Goal: Task Accomplishment & Management: Use online tool/utility

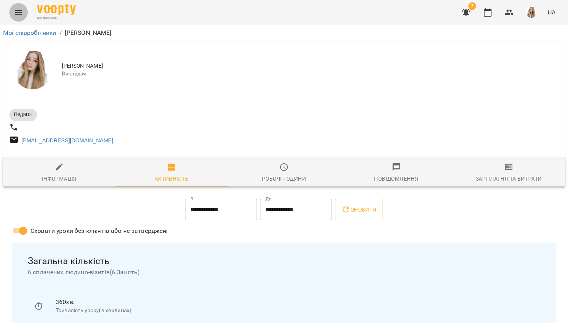
click at [17, 17] on icon "Menu" at bounding box center [18, 12] width 9 height 9
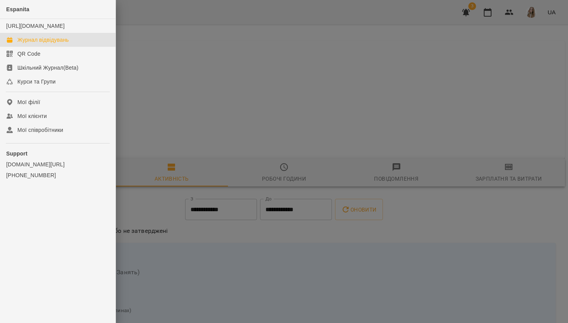
click at [49, 47] on link "Журнал відвідувань" at bounding box center [58, 40] width 116 height 14
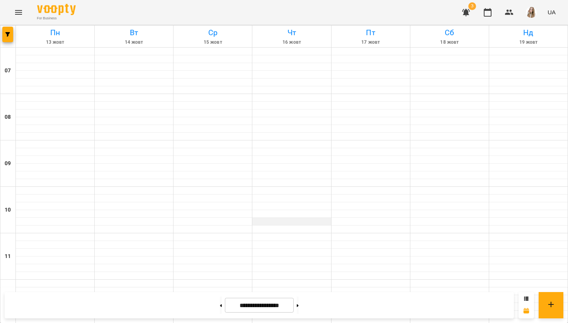
scroll to position [486, 0]
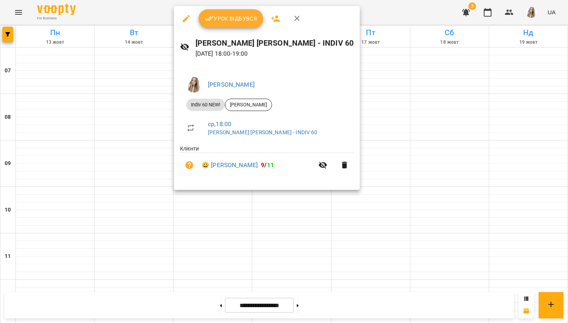
click at [240, 17] on span "Урок відбувся" at bounding box center [231, 18] width 53 height 9
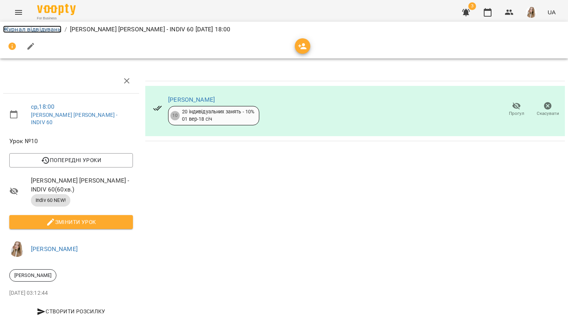
click at [23, 29] on link "Журнал відвідувань" at bounding box center [32, 29] width 58 height 7
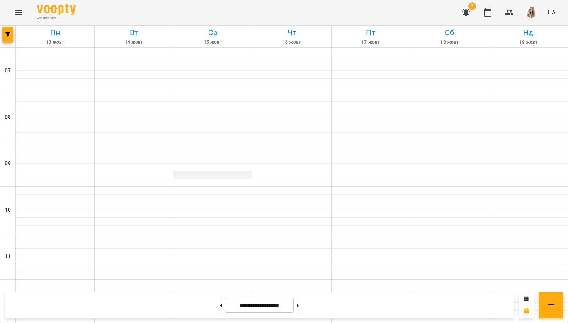
scroll to position [463, 0]
click at [468, 11] on icon "button" at bounding box center [466, 12] width 8 height 7
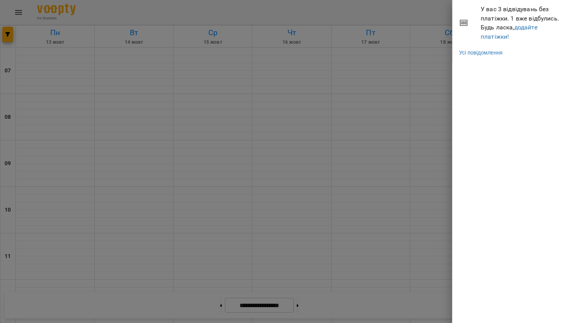
click at [412, 60] on div at bounding box center [284, 161] width 568 height 323
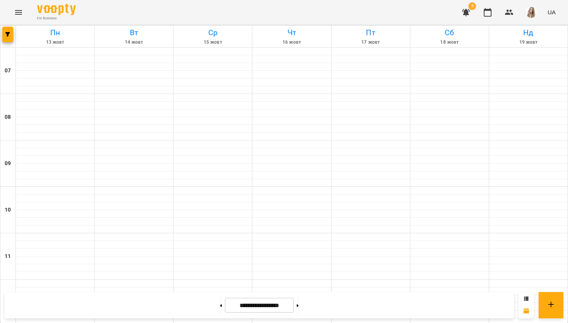
click at [531, 13] on img "button" at bounding box center [531, 12] width 11 height 11
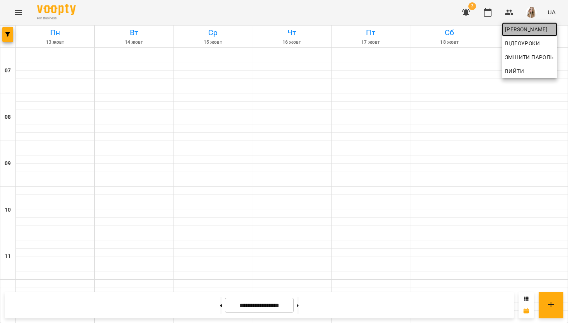
click at [519, 28] on span "[PERSON_NAME]" at bounding box center [529, 29] width 49 height 9
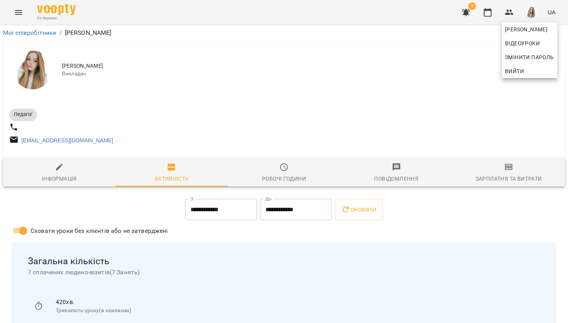
click at [512, 176] on div at bounding box center [284, 161] width 568 height 323
click at [507, 172] on icon "button" at bounding box center [508, 166] width 9 height 9
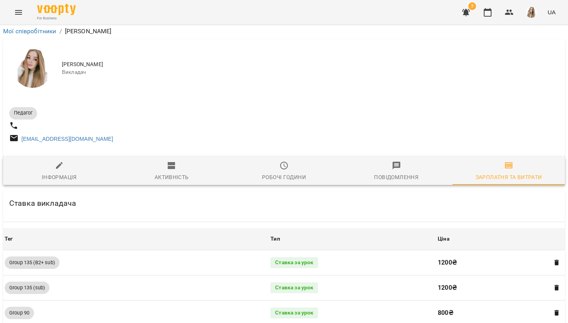
scroll to position [883, 0]
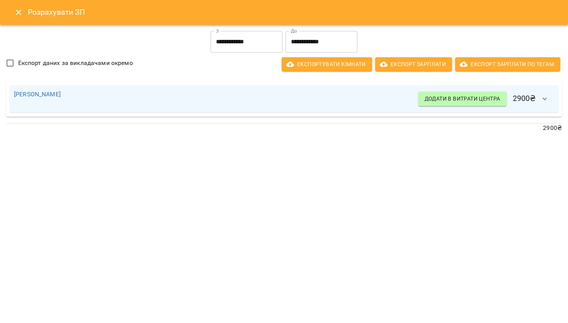
click at [257, 41] on input "**********" at bounding box center [247, 42] width 72 height 22
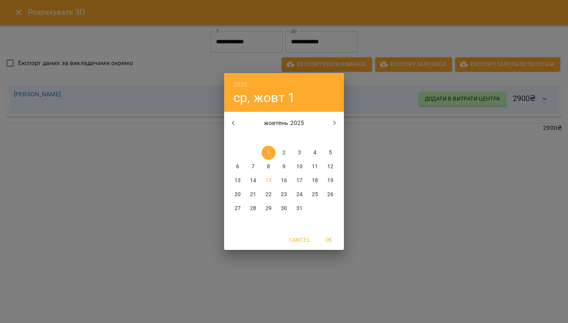
click at [272, 152] on span "1" at bounding box center [269, 153] width 14 height 8
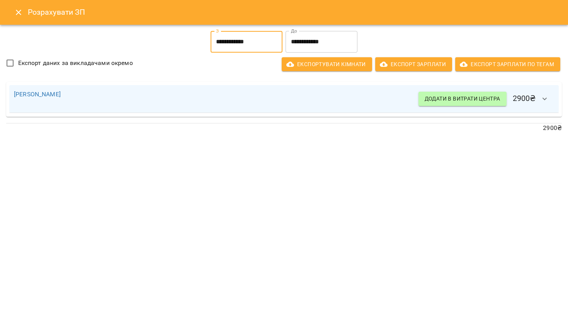
click at [323, 44] on input "**********" at bounding box center [322, 42] width 72 height 22
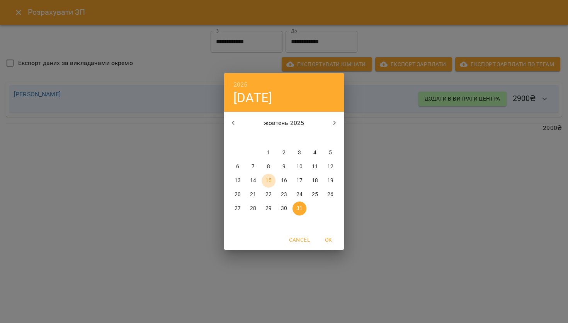
click at [267, 181] on p "15" at bounding box center [269, 181] width 6 height 8
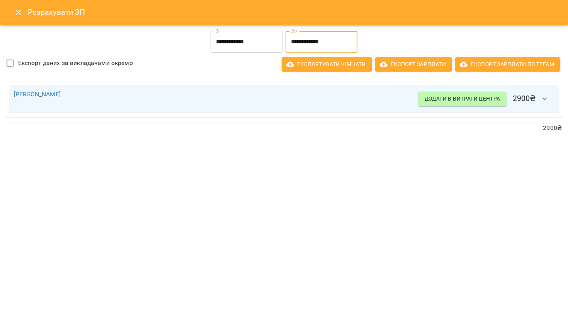
click at [544, 96] on icon "button" at bounding box center [544, 98] width 9 height 9
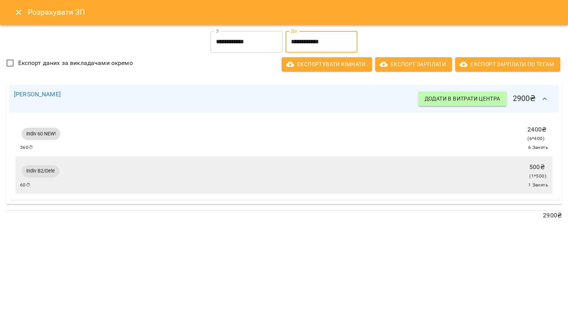
click at [312, 35] on input "**********" at bounding box center [322, 42] width 72 height 22
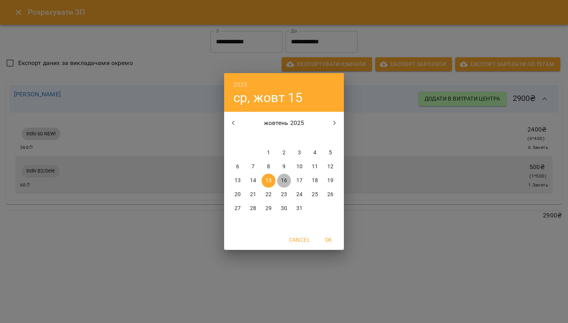
click at [282, 182] on p "16" at bounding box center [284, 181] width 6 height 8
type input "**********"
